Goal: Task Accomplishment & Management: Complete application form

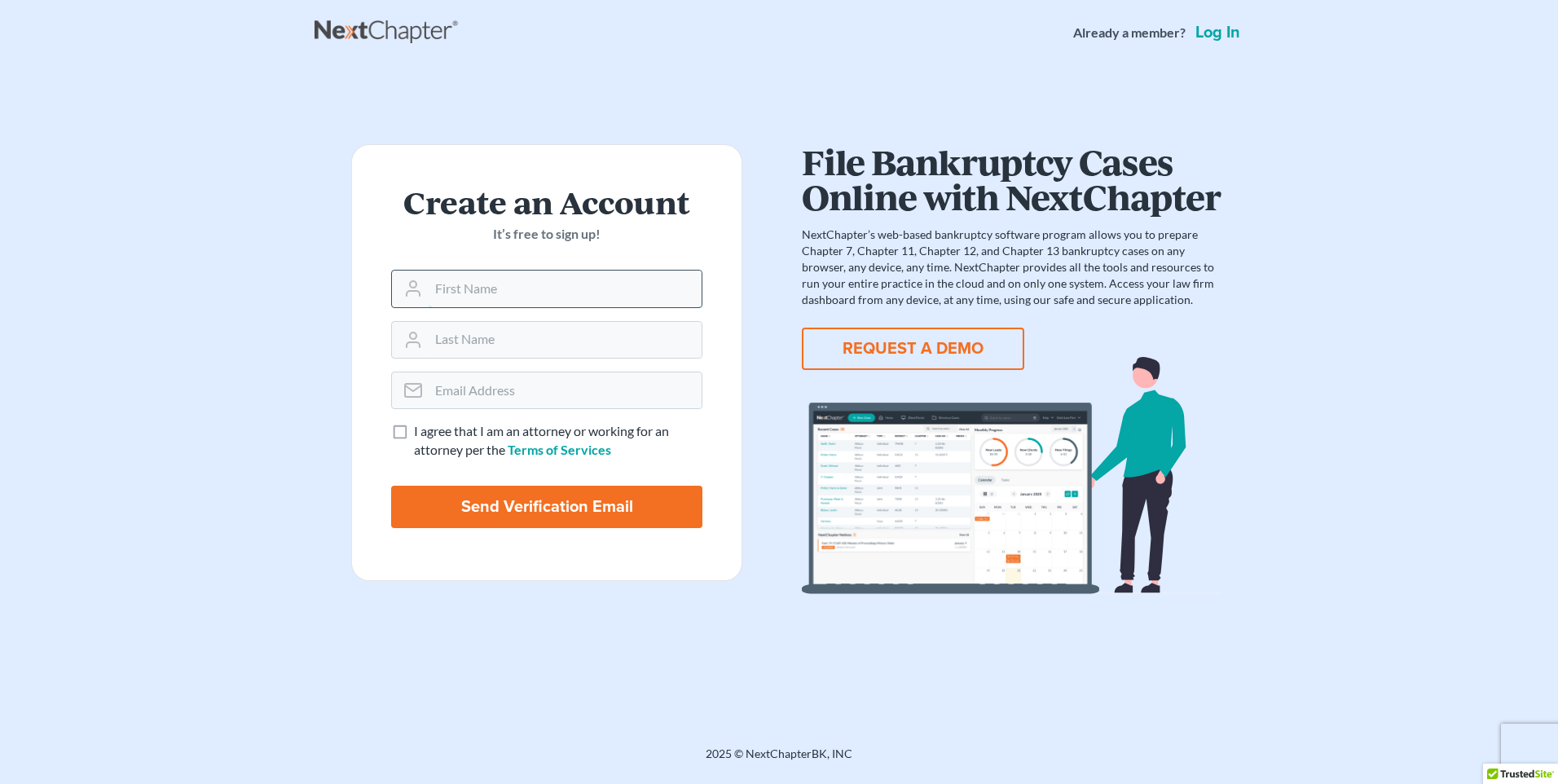
click at [544, 295] on input "text" at bounding box center [565, 288] width 273 height 36
type input "Maleah"
type input "durham"
type input "maleah@crumbleylaw.com"
click at [414, 431] on label "I agree that I am an attorney or working for an attorney per the Terms of Servi…" at bounding box center [558, 441] width 288 height 37
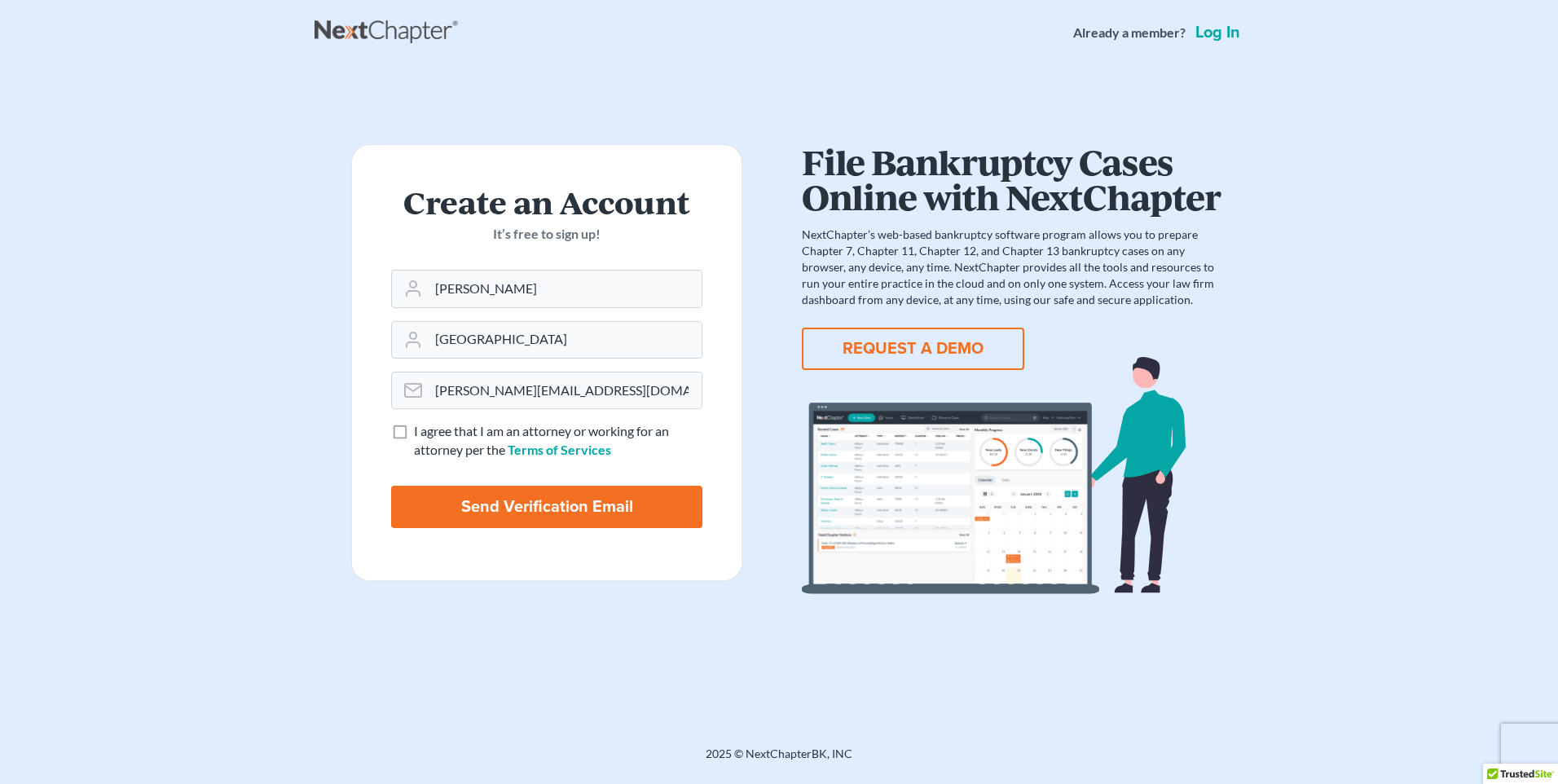
click at [421, 431] on input "I agree that I am an attorney or working for an attorney per the Terms of Servi…" at bounding box center [426, 428] width 11 height 11
checkbox input "true"
click at [510, 505] on input "Send Verification Email" at bounding box center [546, 507] width 311 height 42
type input "Thinking..."
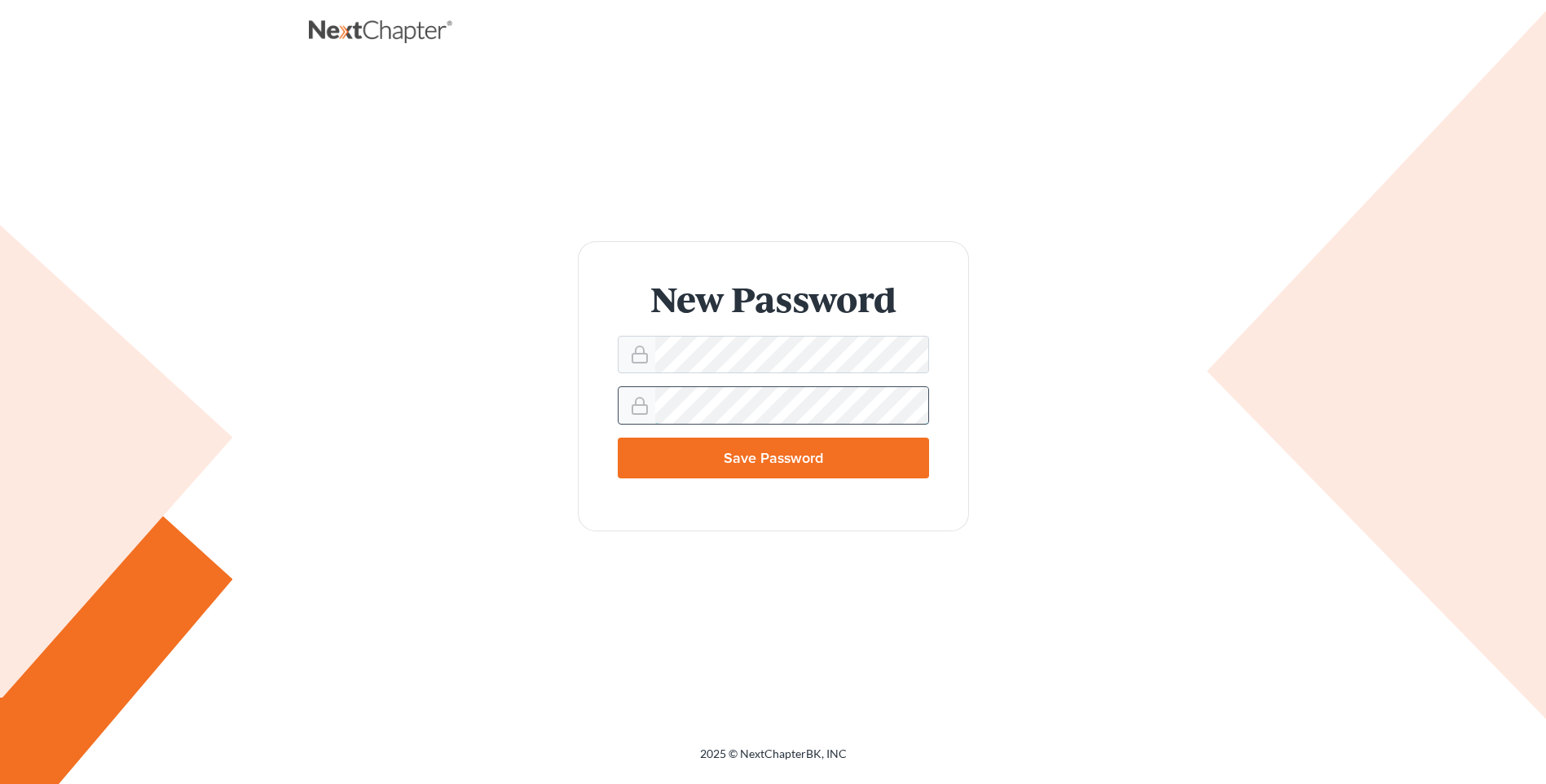
click at [617, 437] on input "Save Password" at bounding box center [773, 458] width 311 height 41
type input "Thinking..."
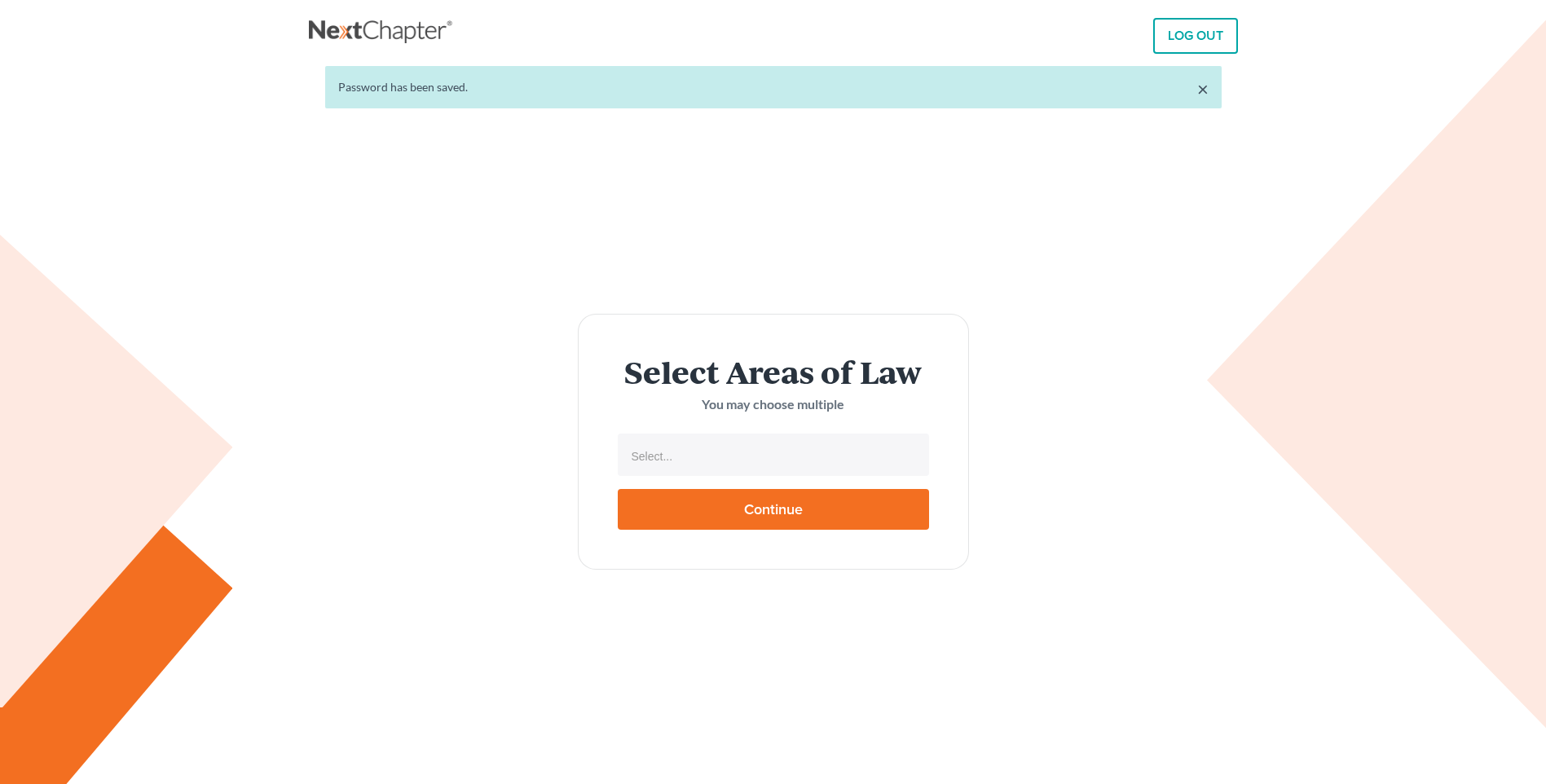
select select
click at [702, 455] on input "text" at bounding box center [771, 457] width 288 height 25
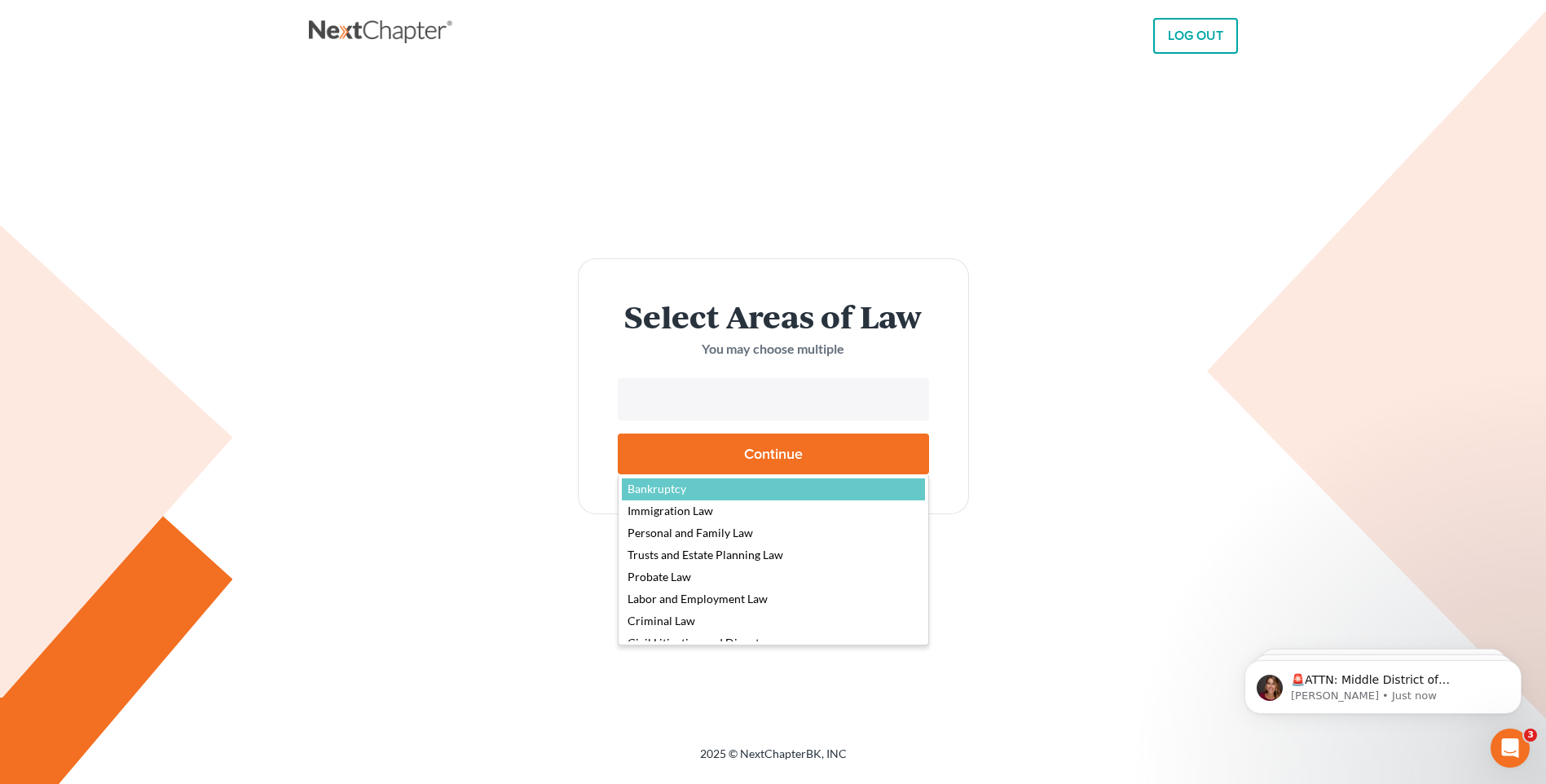
select select "4556"
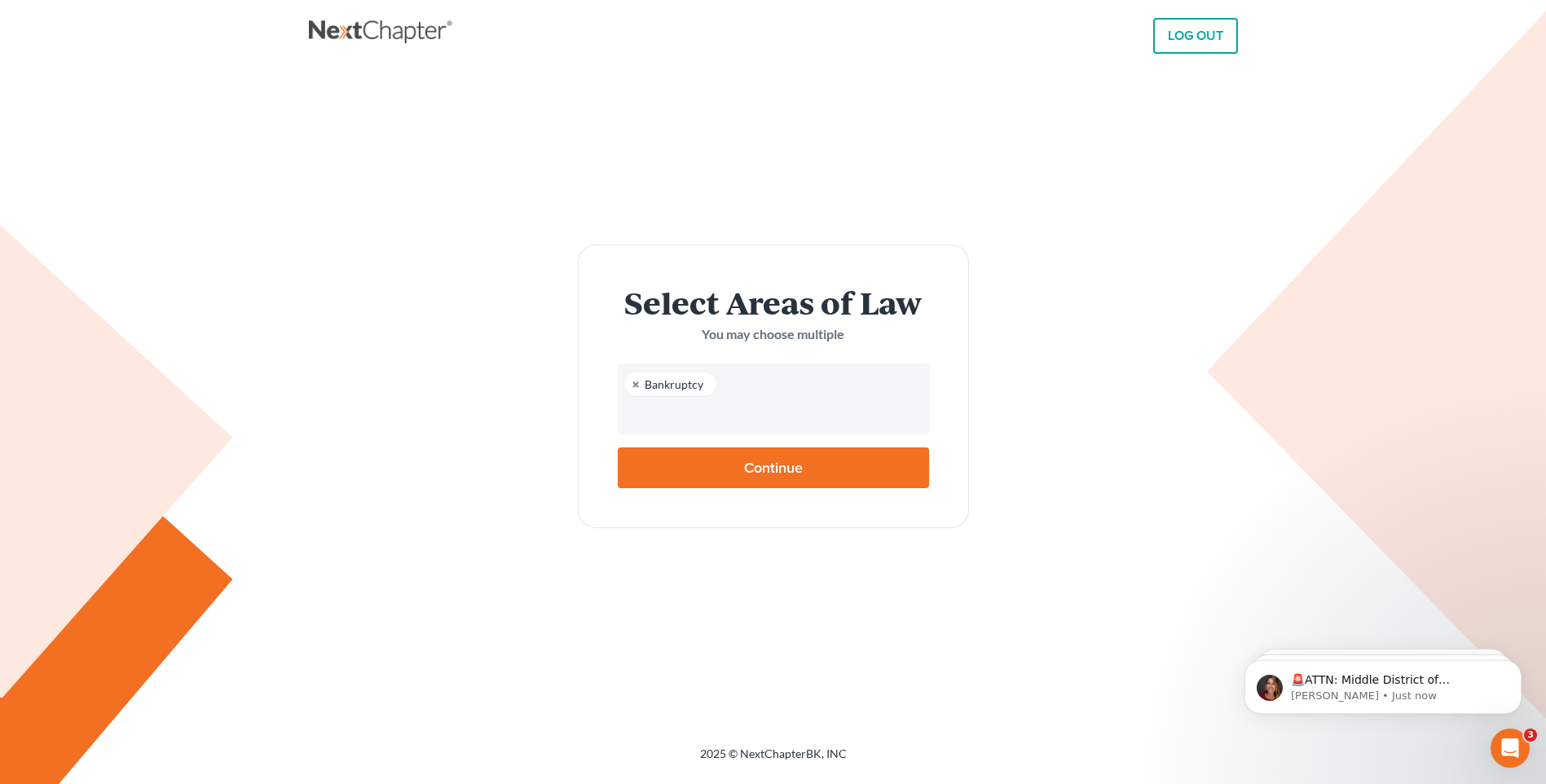
click at [726, 405] on input "text" at bounding box center [771, 414] width 288 height 25
click at [755, 407] on input "text" at bounding box center [771, 414] width 288 height 25
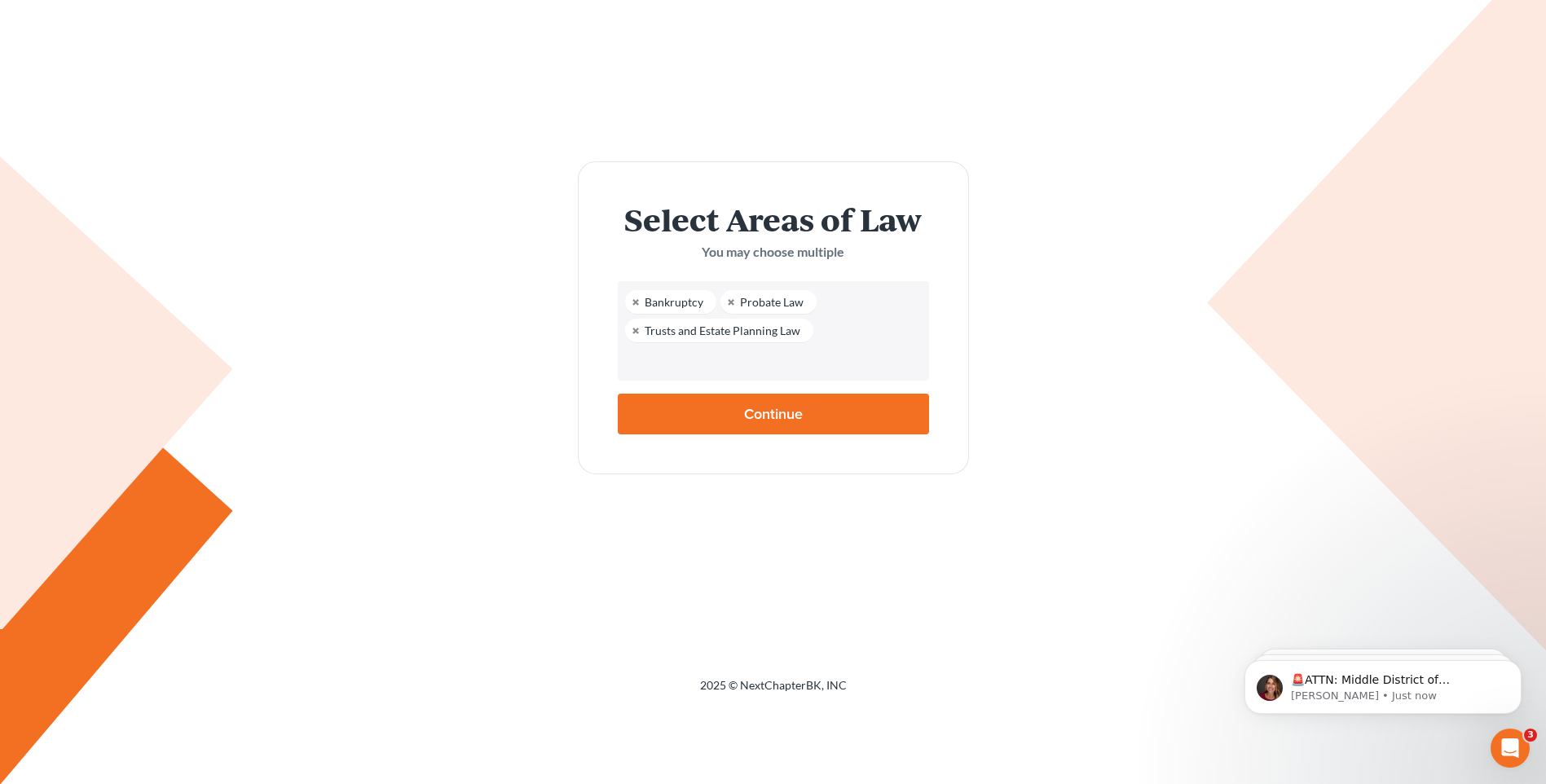
click at [798, 357] on input "text" at bounding box center [771, 361] width 288 height 25
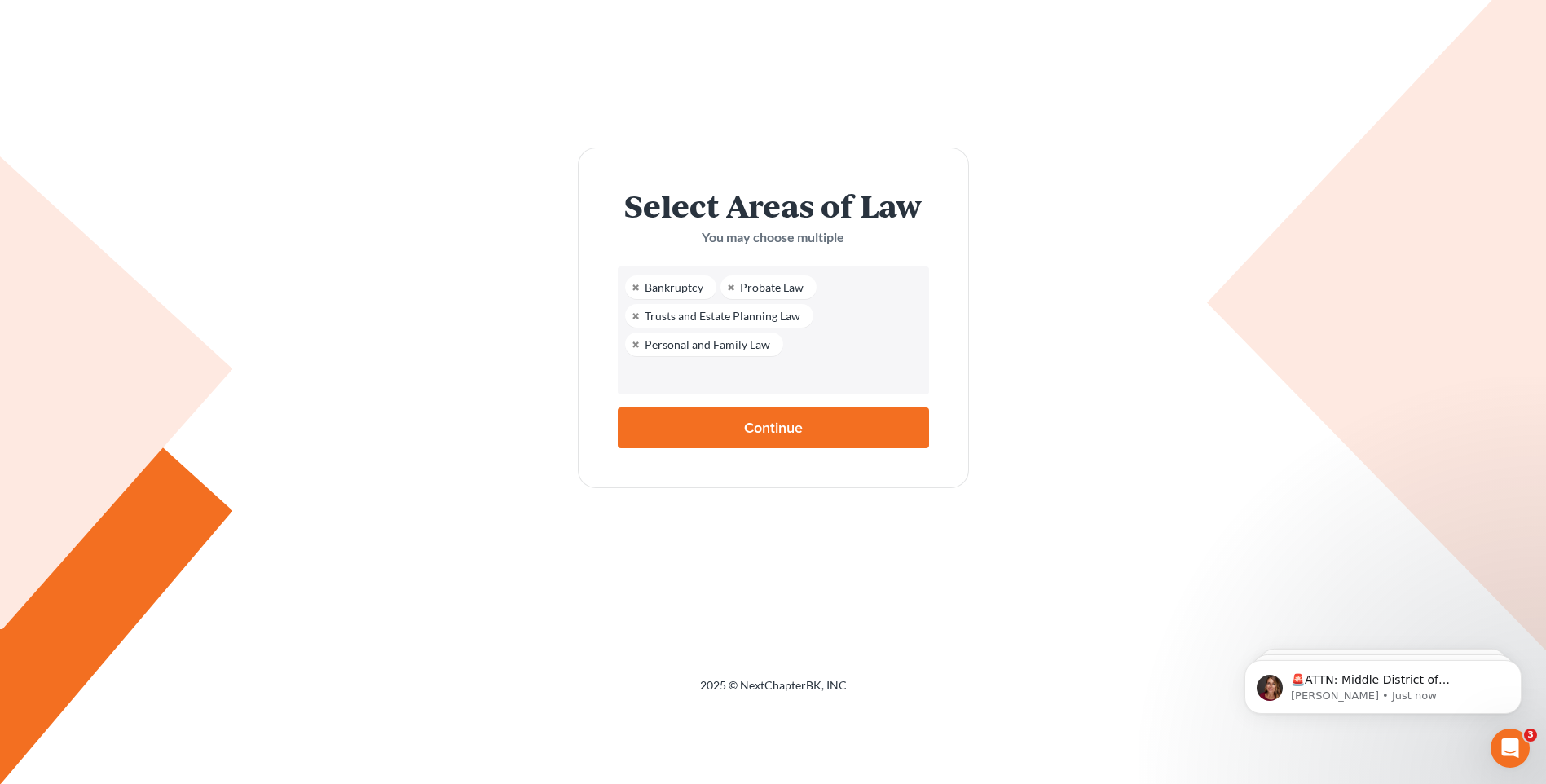
click at [759, 417] on input "Continue" at bounding box center [773, 428] width 311 height 41
type input "Thinking..."
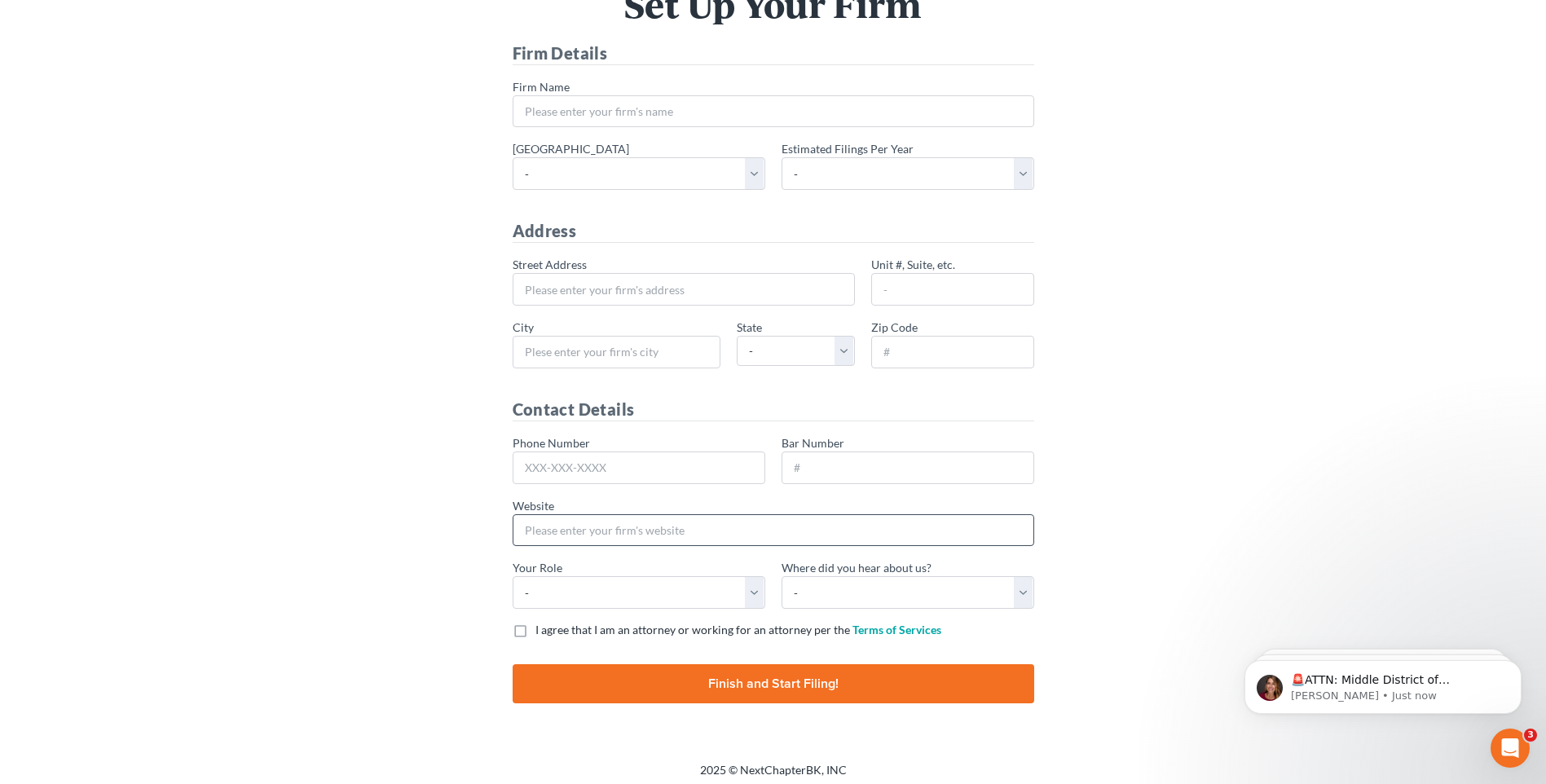
scroll to position [125, 0]
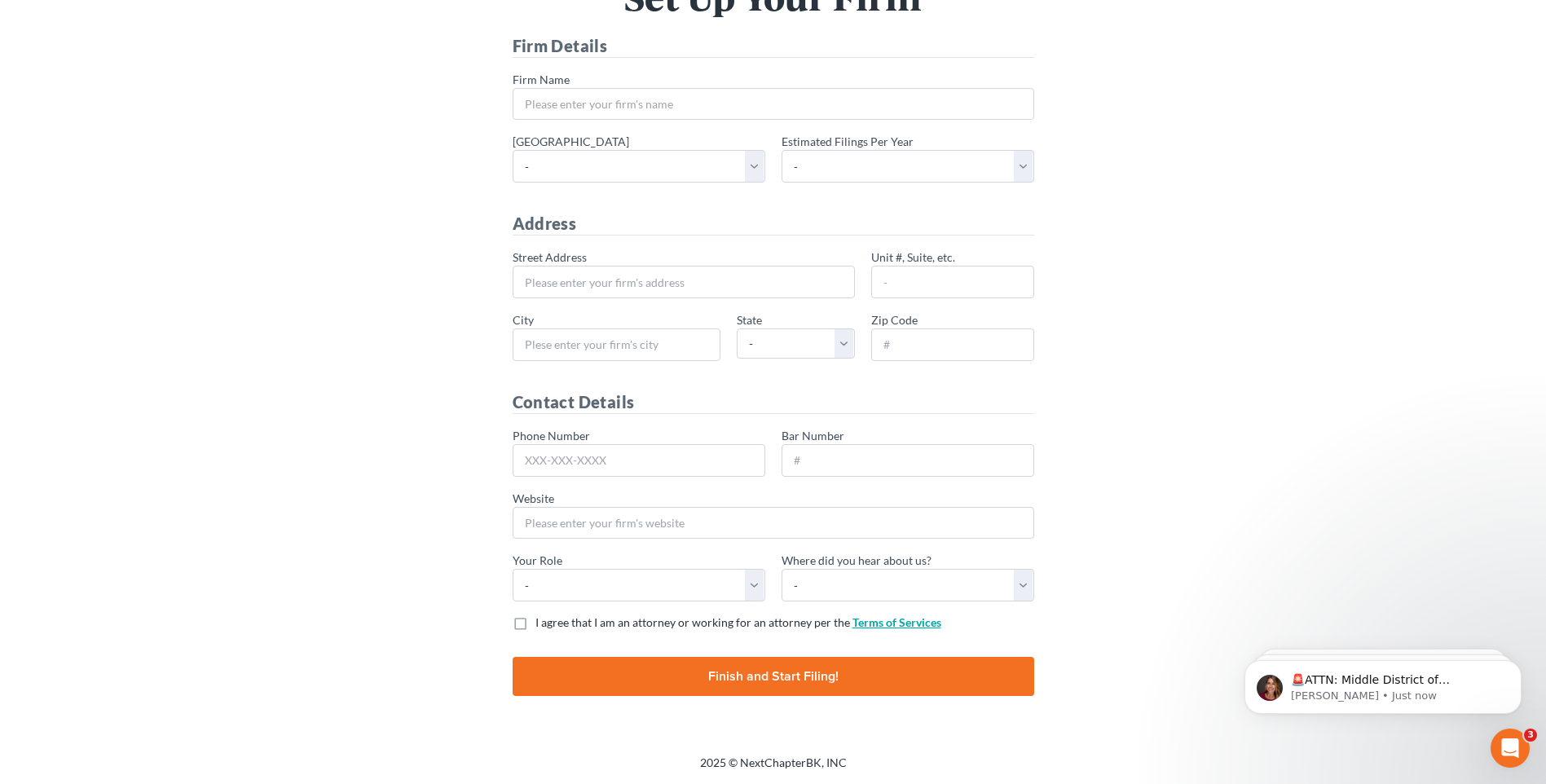
click at [894, 620] on link "Terms of Services" at bounding box center [896, 623] width 89 height 14
